Goal: Task Accomplishment & Management: Manage account settings

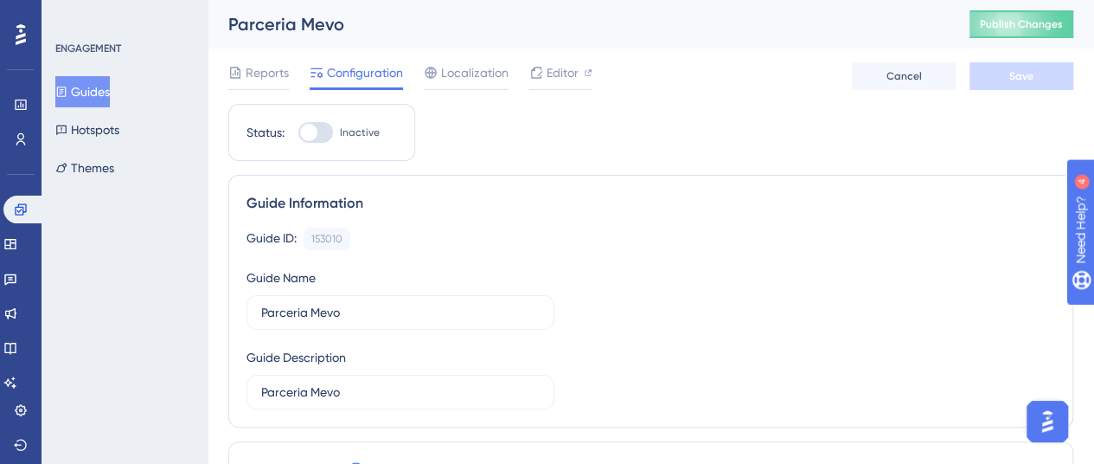
click at [321, 131] on div at bounding box center [315, 132] width 35 height 21
click at [298, 132] on input "Inactive" at bounding box center [298, 132] width 1 height 1
checkbox input "true"
click at [1015, 67] on button "Save" at bounding box center [1021, 76] width 104 height 28
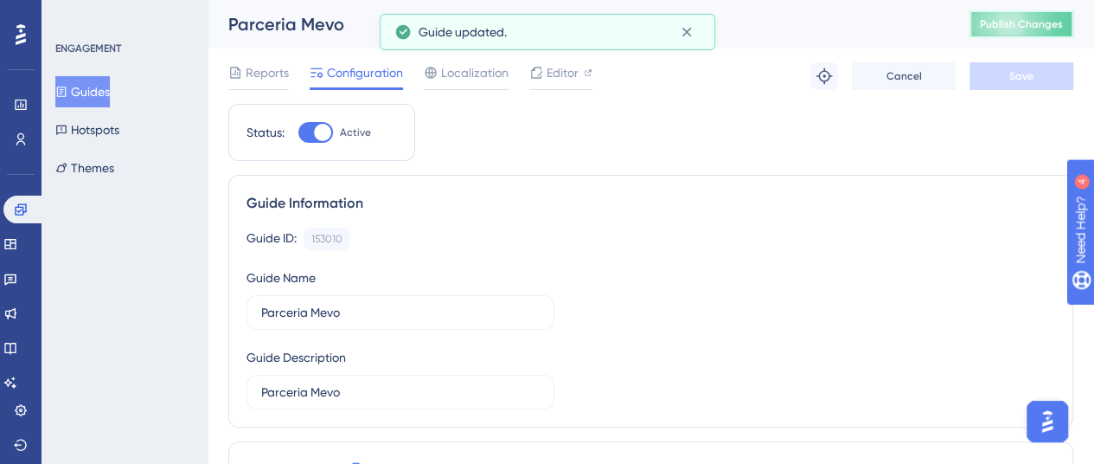
click at [1037, 22] on button "Publish Changes" at bounding box center [1021, 24] width 104 height 28
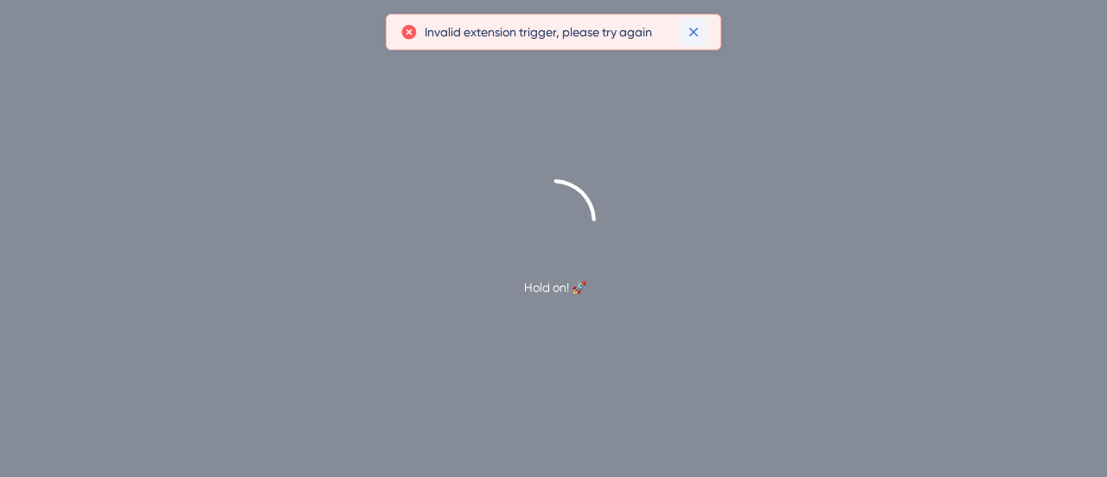
click at [690, 35] on icon at bounding box center [693, 31] width 17 height 17
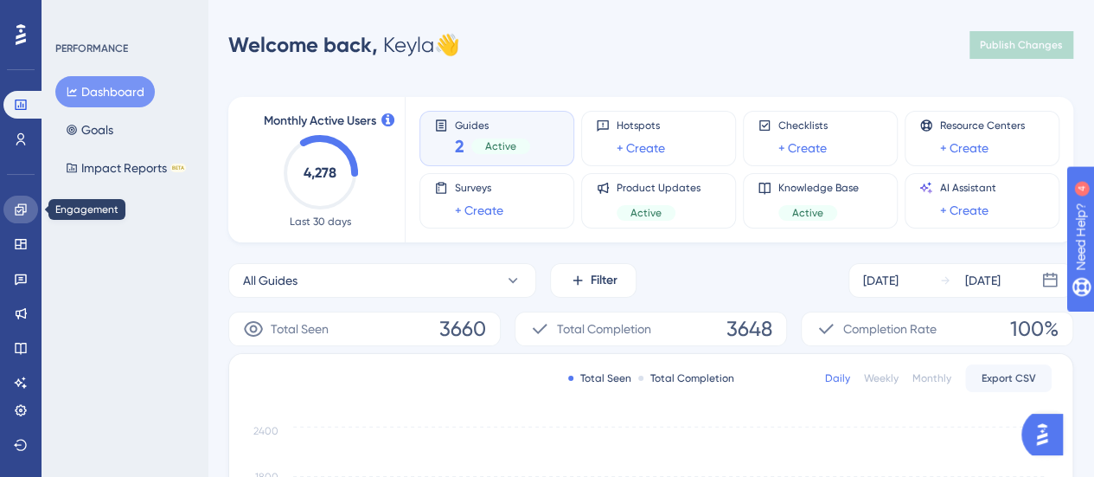
click at [17, 221] on link at bounding box center [20, 209] width 35 height 28
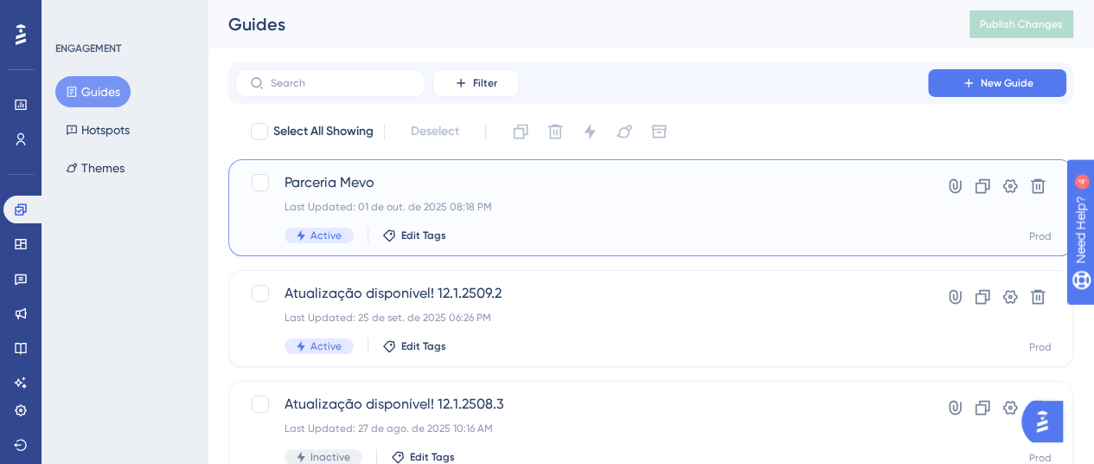
click at [675, 211] on div "Last Updated: 01 de out. de 2025 08:18 PM" at bounding box center [582, 207] width 594 height 14
